Goal: Task Accomplishment & Management: Use online tool/utility

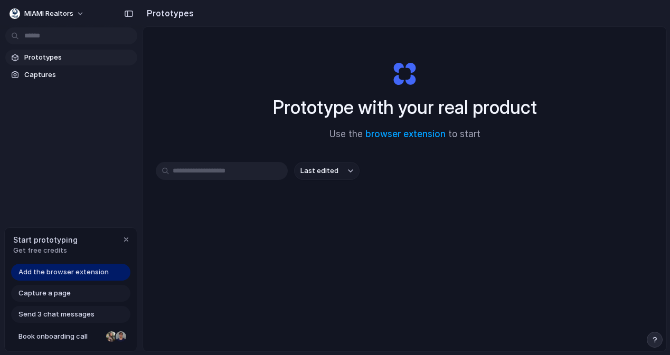
drag, startPoint x: 533, startPoint y: 297, endPoint x: 548, endPoint y: 299, distance: 14.9
click at [537, 297] on div "Prototype with your real product Use the browser extension to start Last edited" at bounding box center [404, 217] width 523 height 380
drag, startPoint x: 472, startPoint y: 258, endPoint x: 449, endPoint y: 258, distance: 23.7
click at [451, 258] on div "Prototype with your real product Use the browser extension to start Last edited" at bounding box center [404, 217] width 523 height 380
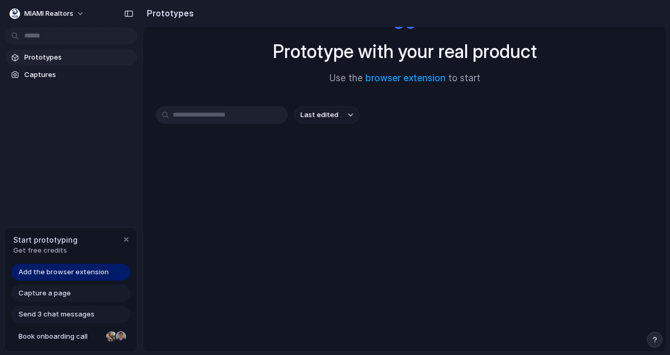
drag, startPoint x: 194, startPoint y: 254, endPoint x: 215, endPoint y: 285, distance: 37.9
click at [214, 282] on div "Prototype with your real product Use the browser extension to start Last edited" at bounding box center [404, 161] width 523 height 380
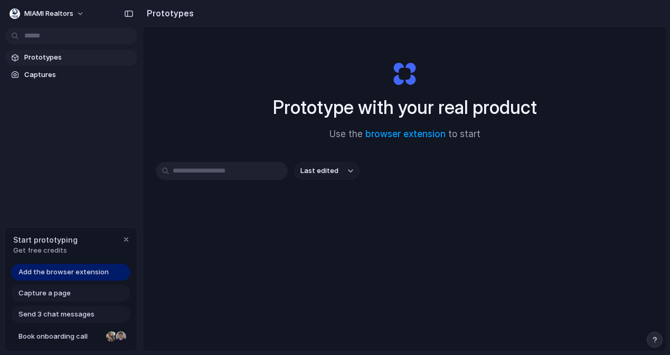
click at [35, 55] on span "Prototypes" at bounding box center [78, 57] width 109 height 11
click at [204, 167] on input "text" at bounding box center [222, 171] width 132 height 18
type input "**********"
drag, startPoint x: 182, startPoint y: 254, endPoint x: 142, endPoint y: 211, distance: 58.6
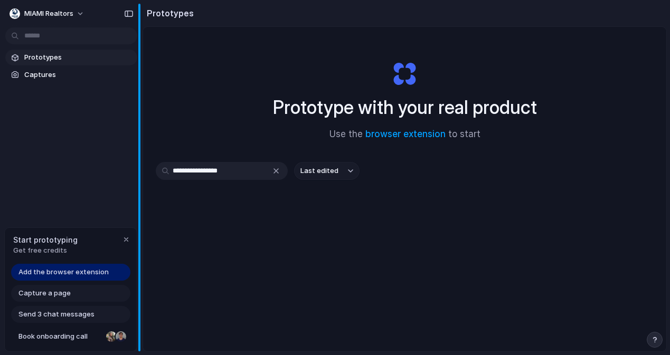
click at [143, 209] on div "**********" at bounding box center [404, 217] width 523 height 380
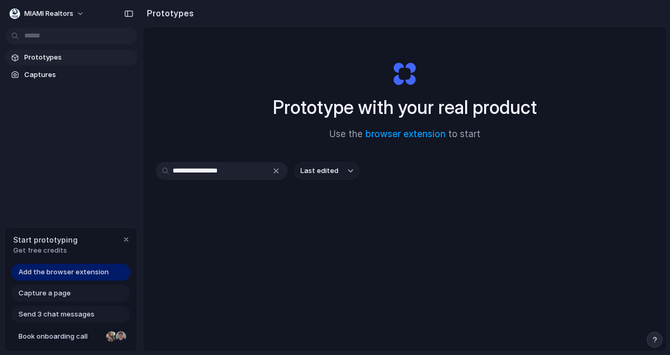
click at [122, 209] on div "Prototypes Captures" at bounding box center [71, 110] width 142 height 221
click at [61, 59] on span "Prototypes" at bounding box center [78, 57] width 109 height 11
click at [54, 73] on span "Captures" at bounding box center [78, 75] width 109 height 11
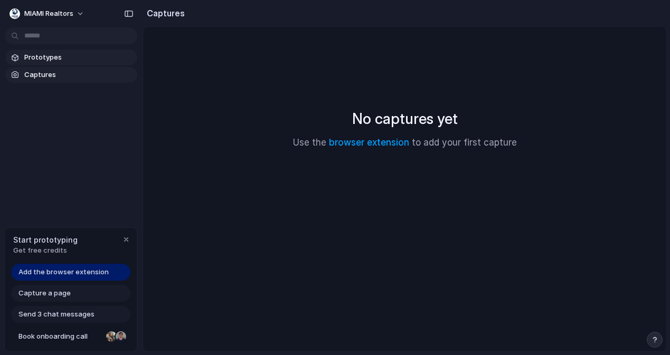
click at [61, 60] on span "Prototypes" at bounding box center [78, 57] width 109 height 11
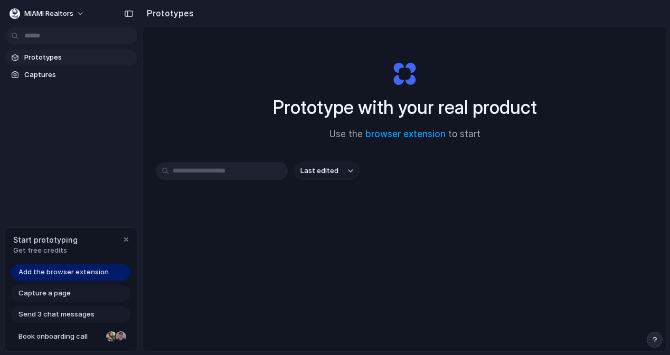
drag, startPoint x: 546, startPoint y: 205, endPoint x: 428, endPoint y: 193, distance: 117.7
click at [428, 193] on div "Last edited" at bounding box center [405, 208] width 498 height 93
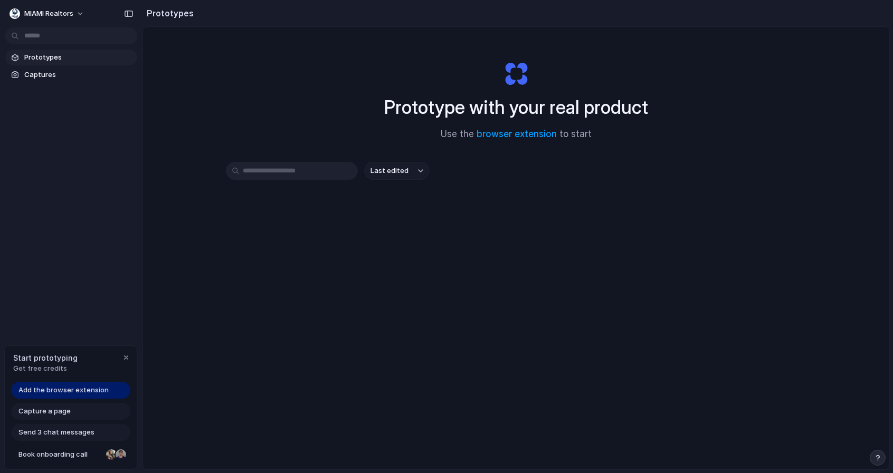
drag, startPoint x: 688, startPoint y: 297, endPoint x: 523, endPoint y: 195, distance: 193.6
click at [526, 272] on div "Prototype with your real product Use the browser extension to start Last edited" at bounding box center [516, 276] width 746 height 499
click at [526, 139] on link "browser extension" at bounding box center [516, 134] width 80 height 11
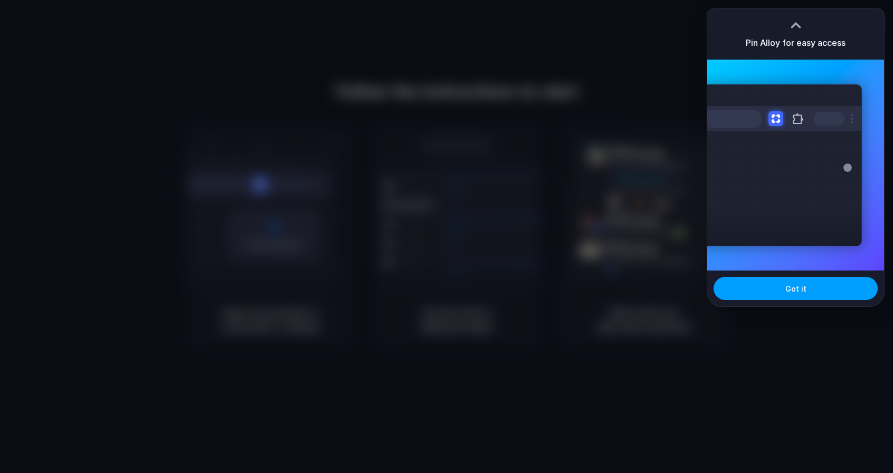
click at [781, 285] on button "Got it" at bounding box center [795, 288] width 164 height 23
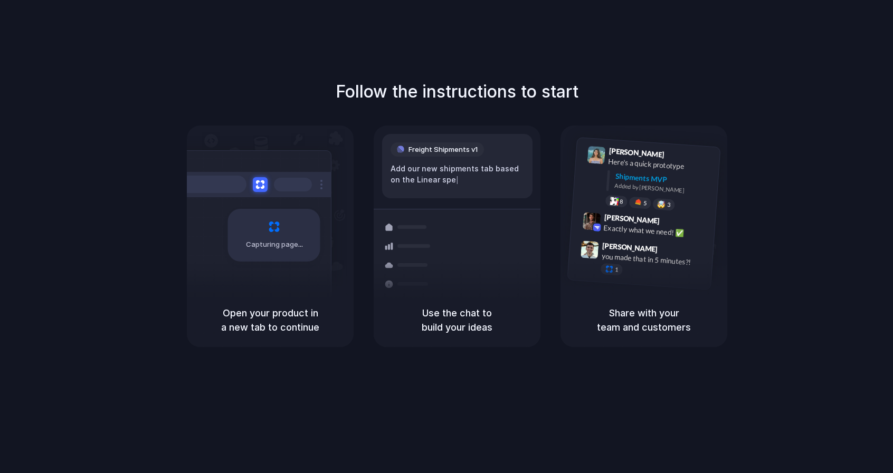
drag, startPoint x: 760, startPoint y: 299, endPoint x: 753, endPoint y: 303, distance: 8.1
click at [759, 300] on div "Follow the instructions to start Capturing page Open your product in a new tab …" at bounding box center [457, 213] width 893 height 268
drag, startPoint x: 789, startPoint y: 155, endPoint x: 745, endPoint y: 165, distance: 44.9
click at [754, 163] on div "Follow the instructions to start Capturing page Open your product in a new tab …" at bounding box center [457, 213] width 893 height 268
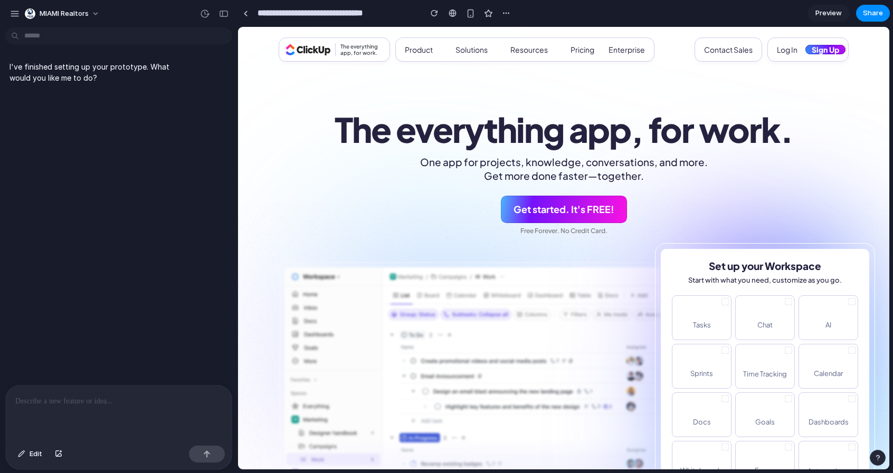
click at [157, 399] on p at bounding box center [118, 401] width 207 height 13
click at [140, 406] on div at bounding box center [119, 414] width 226 height 56
click at [129, 404] on div at bounding box center [119, 414] width 226 height 56
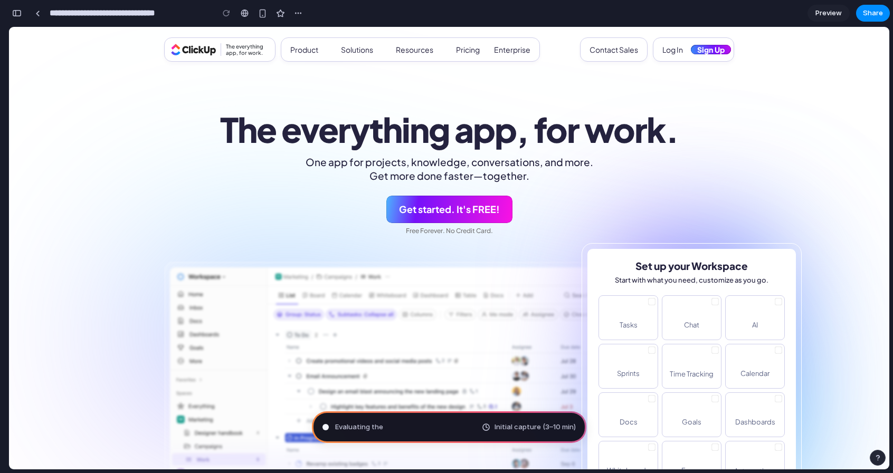
type input "**********"
click at [327, 426] on div at bounding box center [325, 427] width 5 height 5
click at [461, 435] on div "Evaluating the request ... Initial capture (3–10 min)" at bounding box center [449, 428] width 274 height 32
click at [533, 424] on span "Initial capture (3–10 min)" at bounding box center [534, 427] width 81 height 11
click at [41, 14] on link at bounding box center [38, 13] width 16 height 16
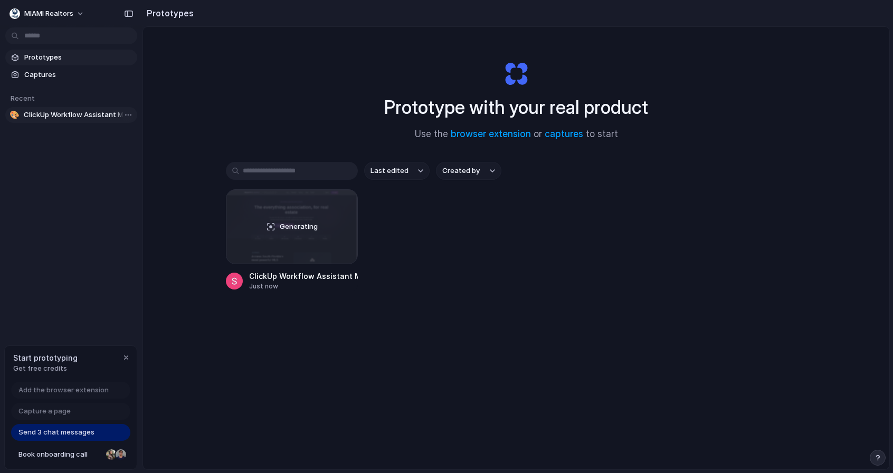
click at [71, 117] on span "ClickUp Workflow Assistant Mockup" at bounding box center [78, 115] width 109 height 11
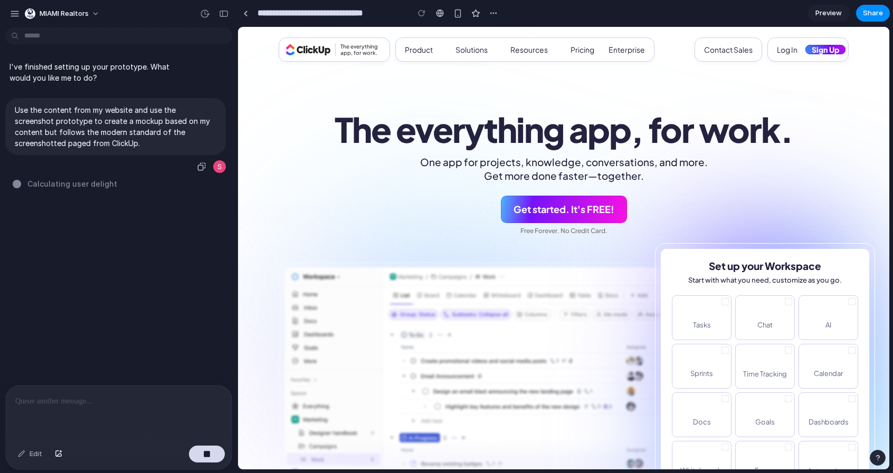
click at [173, 136] on p "Use the content from my website and use the screenshot prototype to create a mo…" at bounding box center [116, 126] width 202 height 44
click at [157, 138] on p "Use the content from my website and use the screenshot prototype to create a mo…" at bounding box center [116, 126] width 202 height 44
click at [152, 142] on p "Use the content from my website and use the screenshot prototype to create a mo…" at bounding box center [116, 126] width 202 height 44
click at [214, 451] on button "button" at bounding box center [207, 454] width 36 height 17
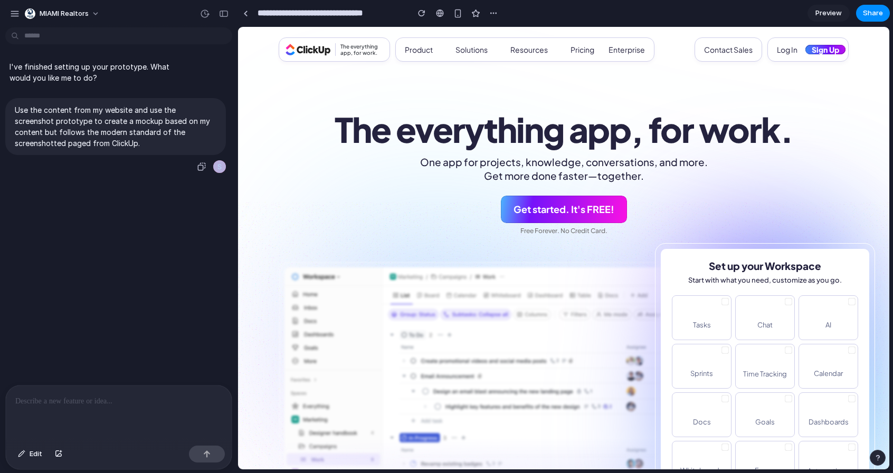
click at [137, 150] on div "Use the content from my website and use the screenshot prototype to create a mo…" at bounding box center [115, 126] width 221 height 57
drag, startPoint x: 25, startPoint y: 457, endPoint x: 178, endPoint y: 448, distance: 153.3
click at [25, 457] on button "Edit" at bounding box center [30, 454] width 35 height 17
click at [108, 125] on p "Use the content from my website and use the screenshot prototype to create a mo…" at bounding box center [116, 126] width 202 height 44
click at [135, 139] on p "Use the content from my website and use the screenshot prototype to create a mo…" at bounding box center [116, 126] width 202 height 44
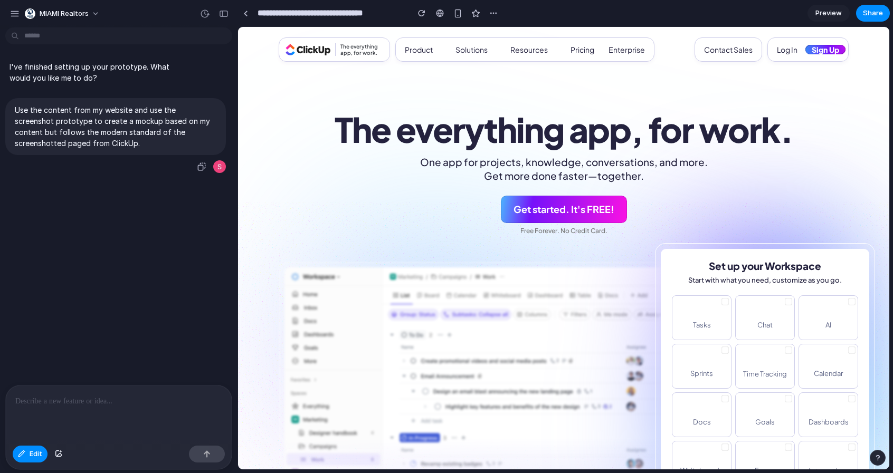
click at [143, 141] on p "Use the content from my website and use the screenshot prototype to create a mo…" at bounding box center [116, 126] width 202 height 44
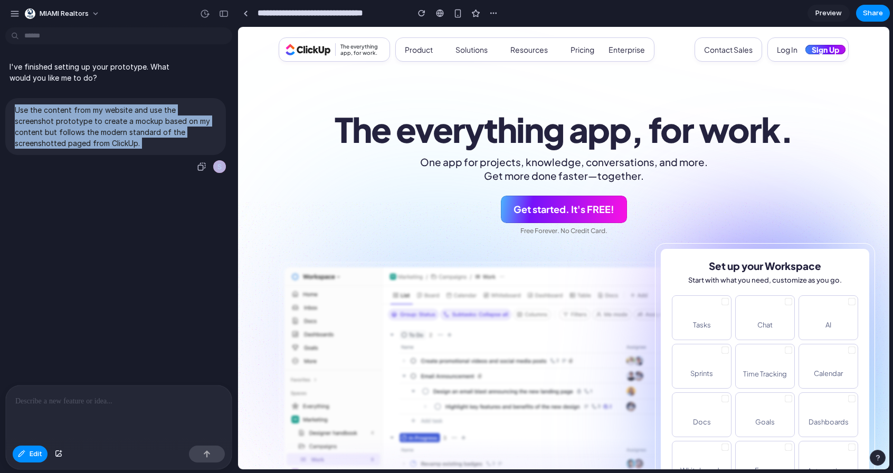
click at [143, 141] on p "Use the content from my website and use the screenshot prototype to create a mo…" at bounding box center [116, 126] width 202 height 44
copy div "Use the content from my website and use the screenshot prototype to create a mo…"
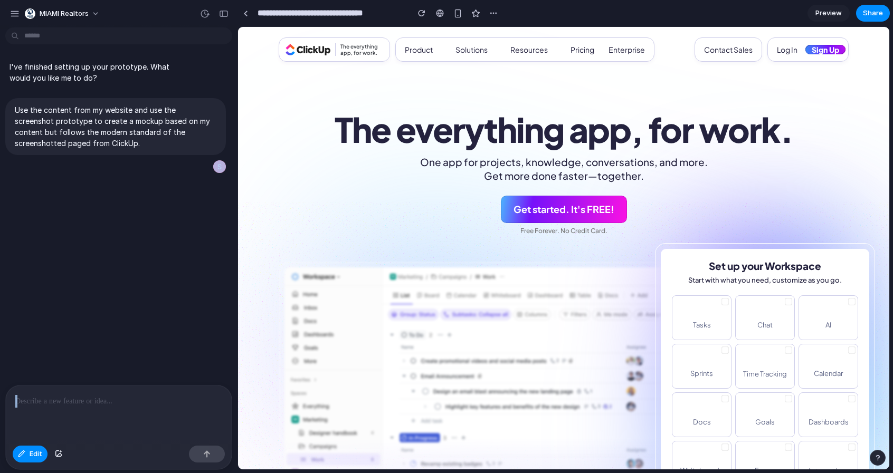
click at [93, 384] on div "I've finished setting up your prototype. What would you like me to do? Use the …" at bounding box center [118, 253] width 237 height 442
click at [84, 125] on p "Use the content from my website and use the screenshot prototype to create a mo…" at bounding box center [116, 126] width 202 height 44
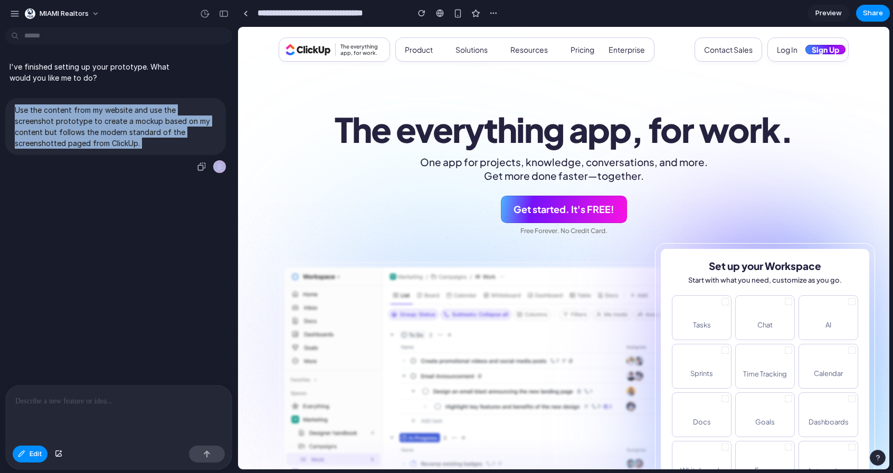
click at [84, 125] on p "Use the content from my website and use the screenshot prototype to create a mo…" at bounding box center [116, 126] width 202 height 44
copy div "Use the content from my website and use the screenshot prototype to create a mo…"
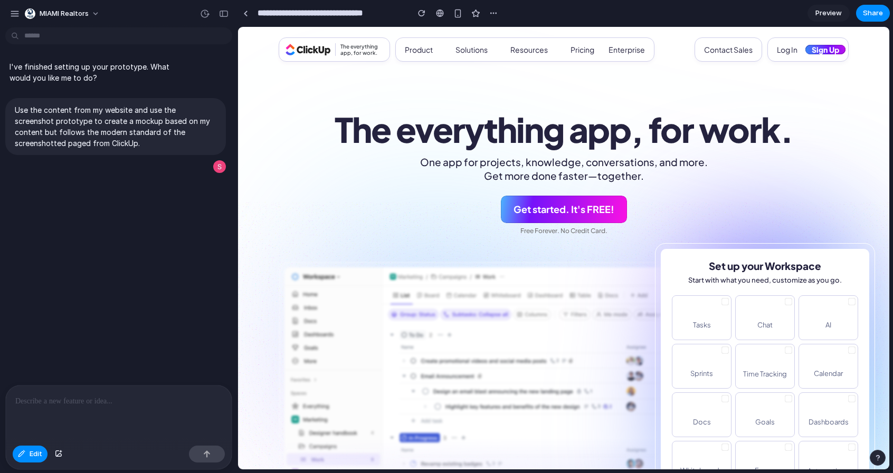
click at [68, 395] on p at bounding box center [118, 401] width 207 height 13
paste div
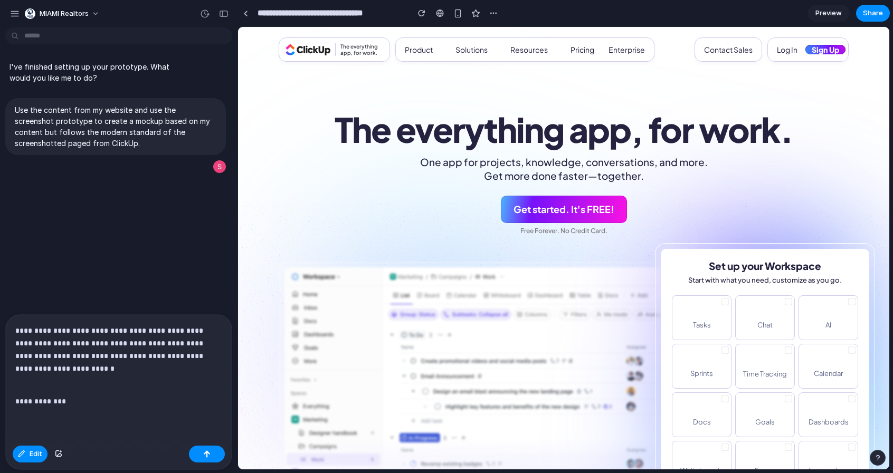
click at [127, 386] on p "**********" at bounding box center [116, 395] width 203 height 25
click at [121, 400] on p "**********" at bounding box center [116, 395] width 203 height 25
click at [206, 448] on button "button" at bounding box center [207, 454] width 36 height 17
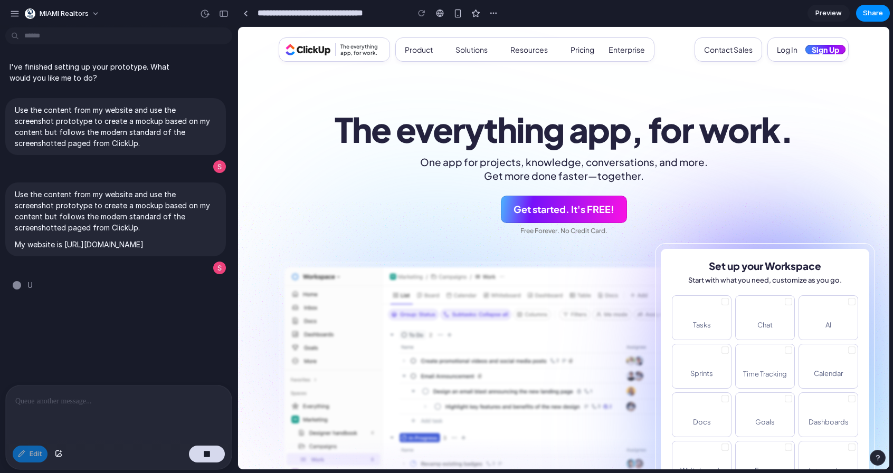
type input "**********"
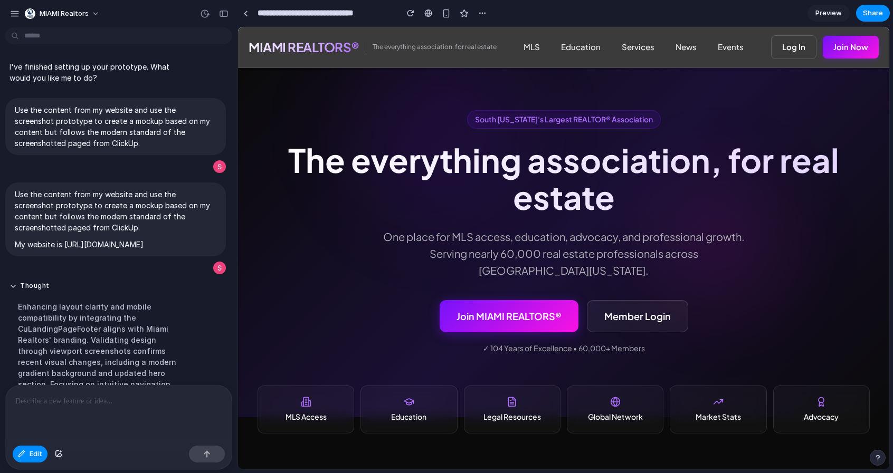
scroll to position [304, 0]
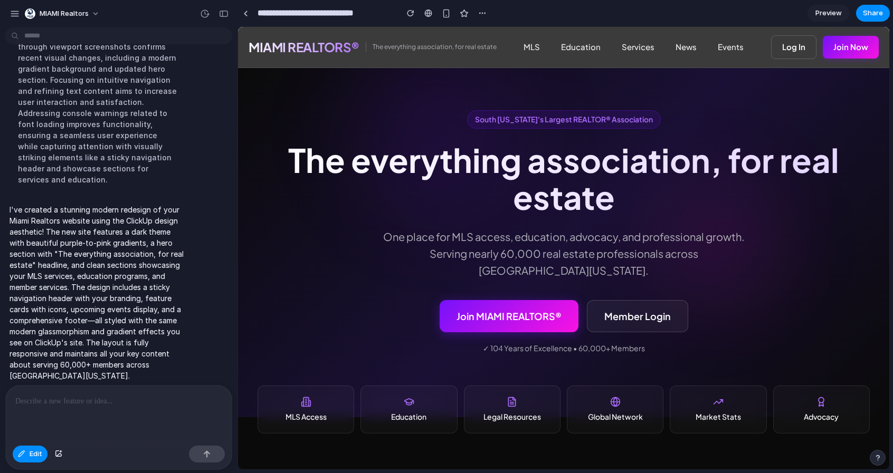
click at [882, 362] on div at bounding box center [563, 248] width 651 height 443
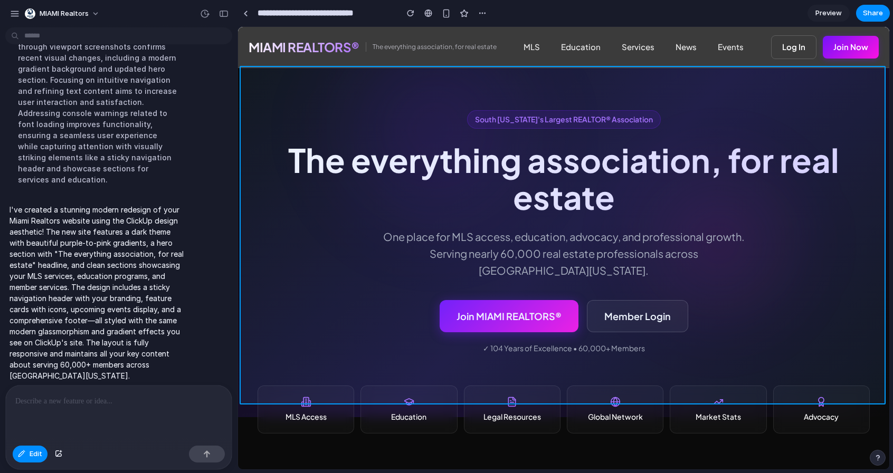
drag, startPoint x: 882, startPoint y: 109, endPoint x: 882, endPoint y: 142, distance: 33.2
click at [883, 143] on div at bounding box center [563, 248] width 651 height 443
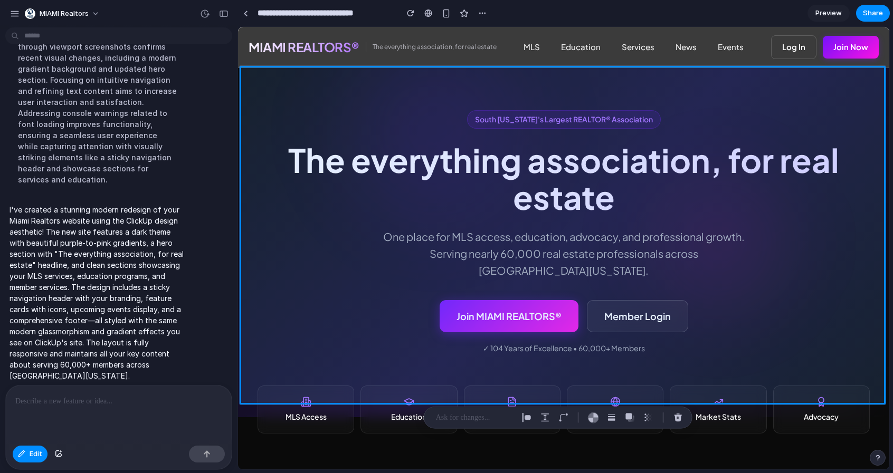
click at [882, 58] on div at bounding box center [563, 248] width 651 height 443
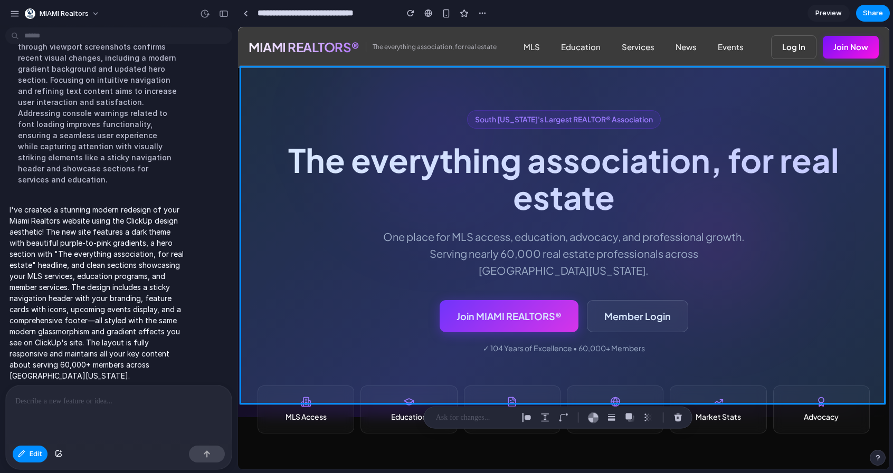
drag, startPoint x: 884, startPoint y: 53, endPoint x: 873, endPoint y: 169, distance: 116.1
click at [873, 169] on div at bounding box center [563, 248] width 651 height 443
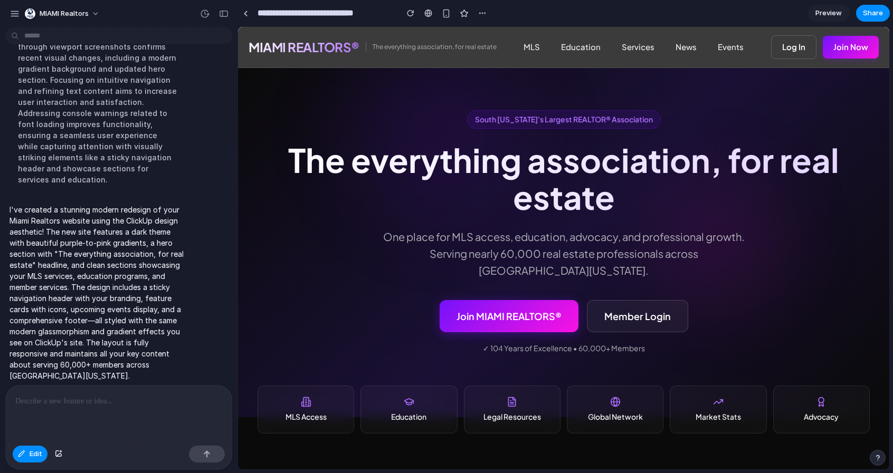
click at [833, 14] on span "Preview" at bounding box center [828, 13] width 26 height 11
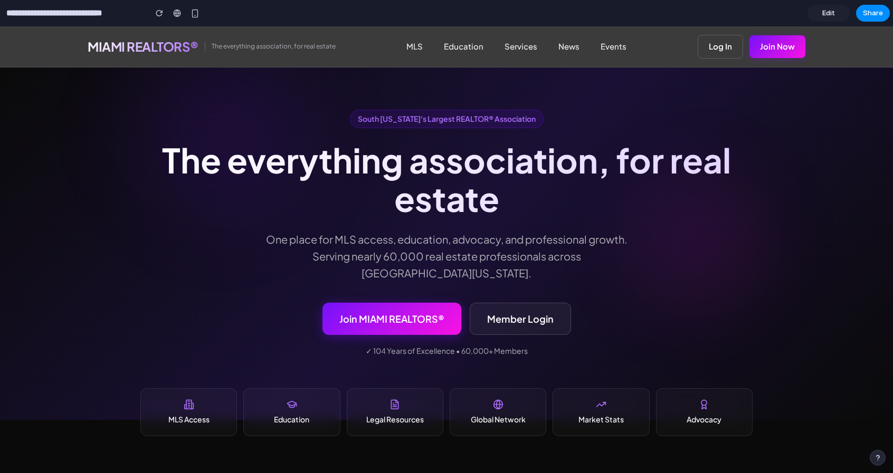
drag, startPoint x: 777, startPoint y: 151, endPoint x: 792, endPoint y: 360, distance: 209.5
click at [784, 264] on div "South [US_STATE]'s Largest REALTOR® Association The everything association, for…" at bounding box center [446, 244] width 893 height 352
click at [826, 14] on span "Edit" at bounding box center [828, 13] width 13 height 11
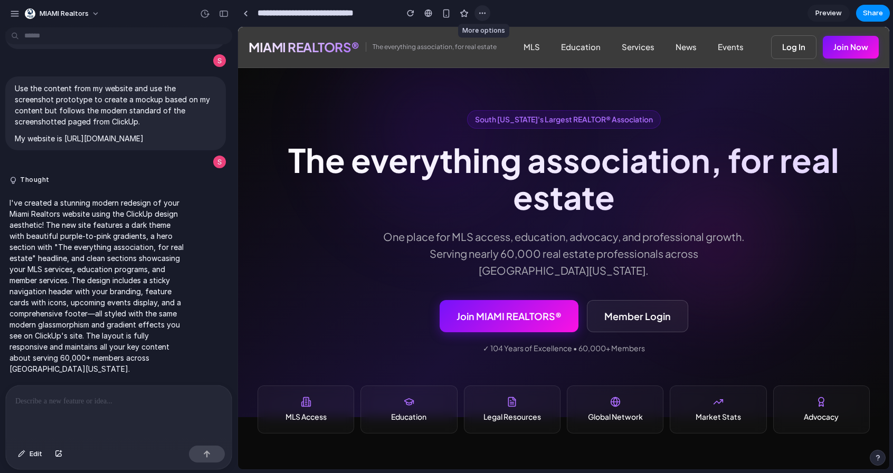
click at [478, 10] on div "button" at bounding box center [482, 13] width 8 height 8
drag, startPoint x: 540, startPoint y: 6, endPoint x: 488, endPoint y: 26, distance: 55.8
click at [540, 6] on div "Duplicate Delete" at bounding box center [446, 236] width 893 height 473
click at [635, 226] on div "South [US_STATE]'s Largest REALTOR® Association The everything association, for…" at bounding box center [564, 232] width 630 height 244
drag, startPoint x: 885, startPoint y: 148, endPoint x: 1108, endPoint y: 36, distance: 249.2
